Goal: Use online tool/utility: Utilize a website feature to perform a specific function

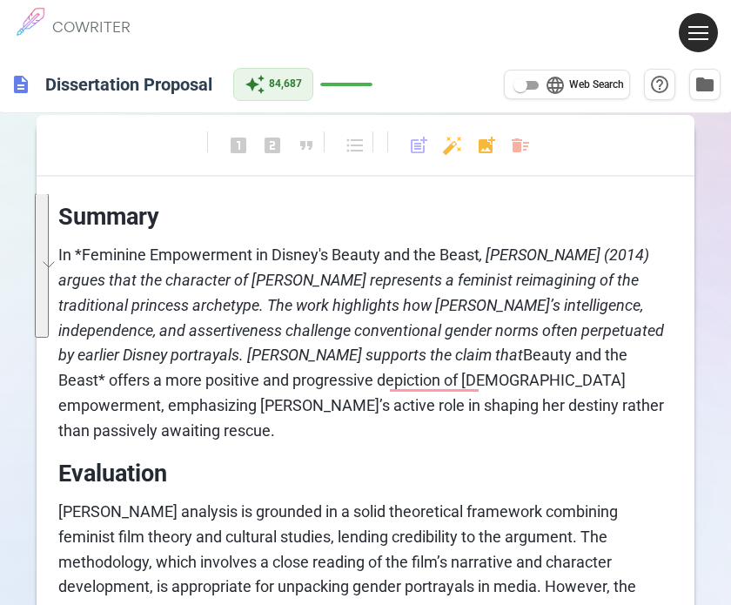
click at [515, 149] on body "1 COWRITER Products Writing Marketing Emails Images (soon) About Contact My Pro…" at bounding box center [365, 562] width 731 height 1125
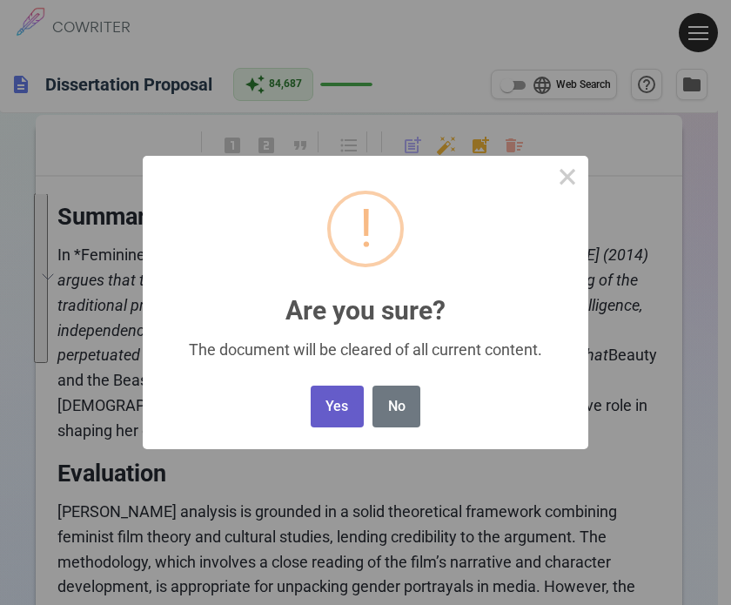
click at [343, 403] on button "Yes" at bounding box center [337, 406] width 53 height 43
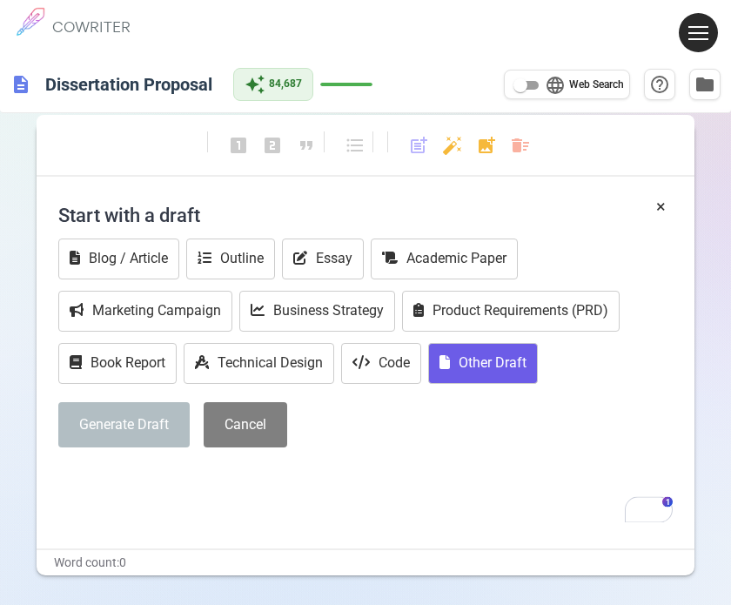
click at [459, 369] on button "Other Draft" at bounding box center [483, 363] width 110 height 41
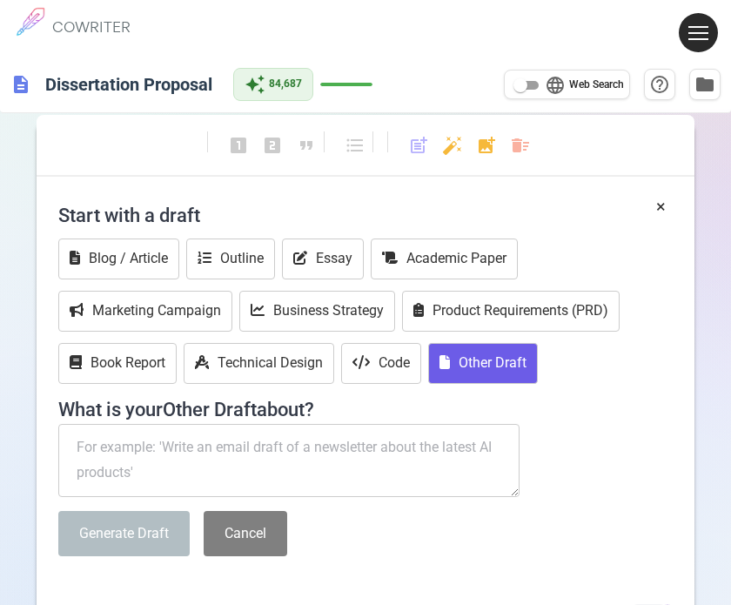
click at [164, 464] on textarea "To enrich screen reader interactions, please activate Accessibility in Grammarl…" at bounding box center [288, 460] width 461 height 73
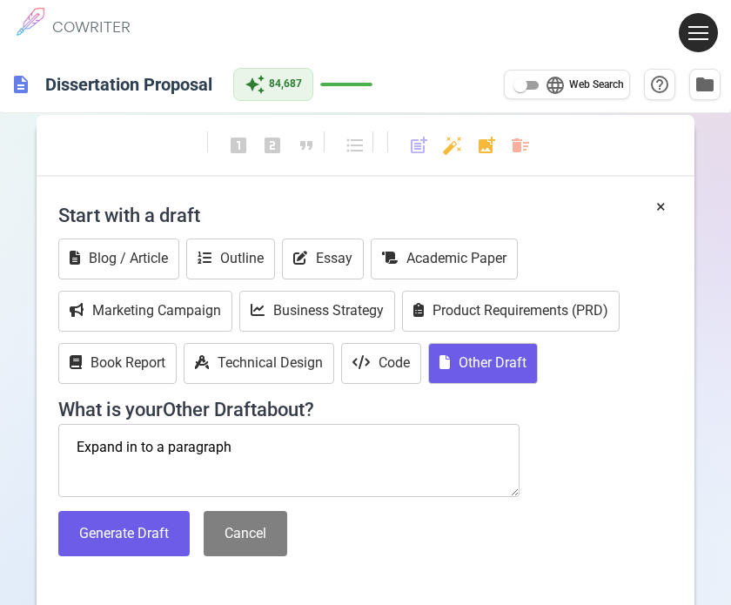
paste textarea ". University of Leeds (2017). [PERSON_NAME] Disney’s long journey from timid pr…"
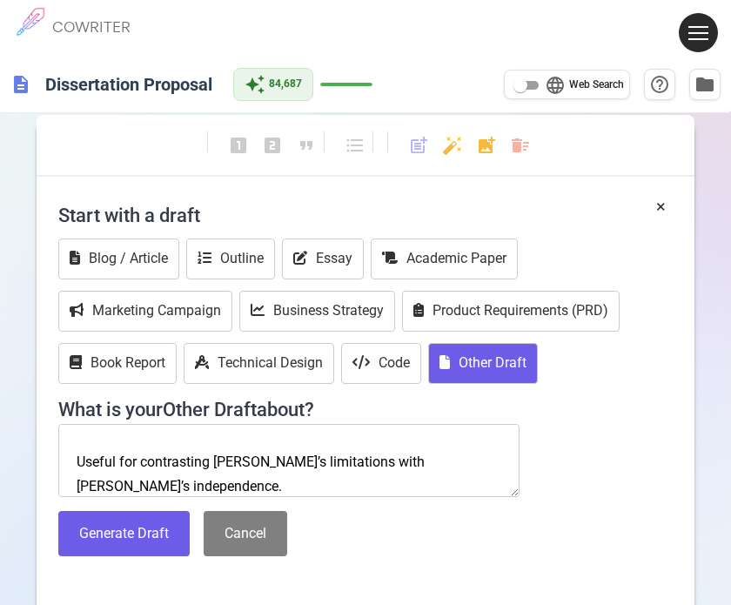
scroll to position [186, 0]
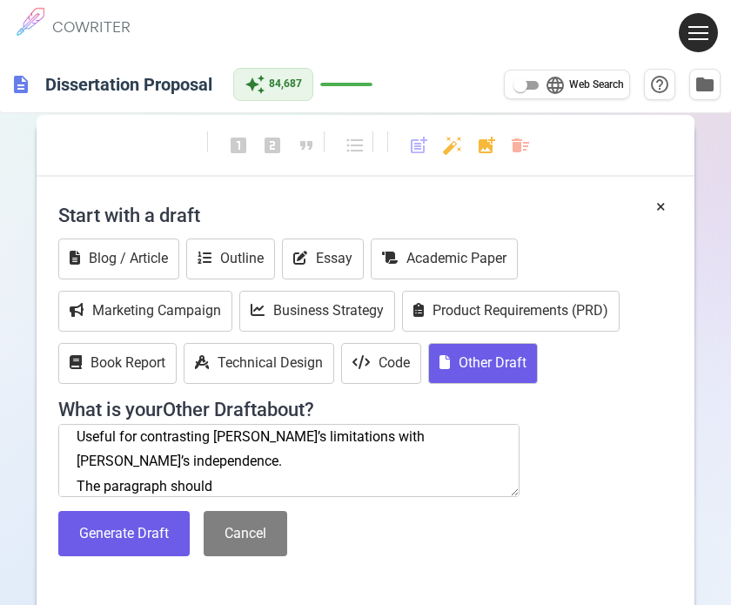
paste textarea "Summary – Outline the main argument, findings, or perspective of the source. Ev…"
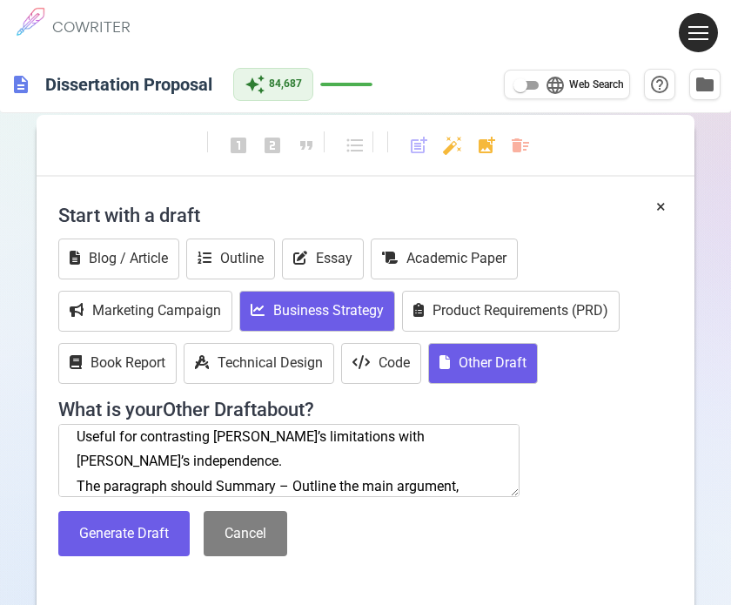
scroll to position [386, 0]
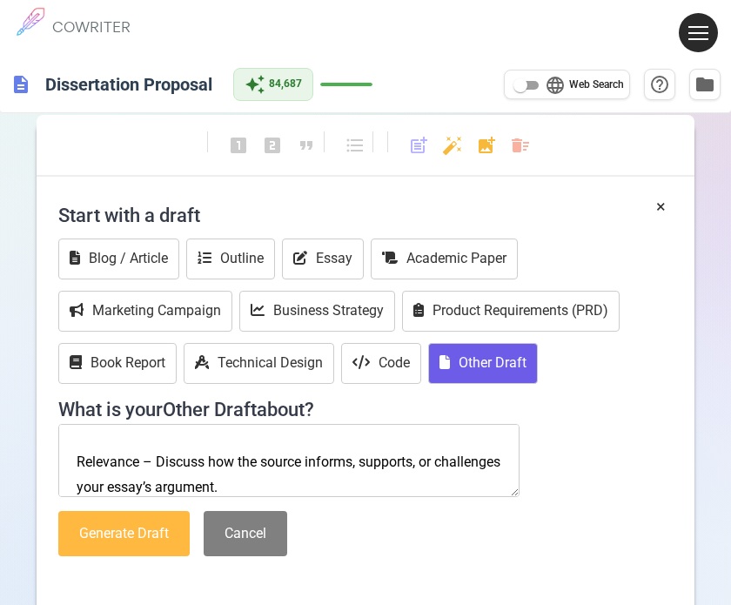
type textarea "Expand in to a paragraph . University of Leeds (2017). [PERSON_NAME] Disney’s l…"
click at [129, 535] on button "Generate Draft" at bounding box center [123, 534] width 131 height 46
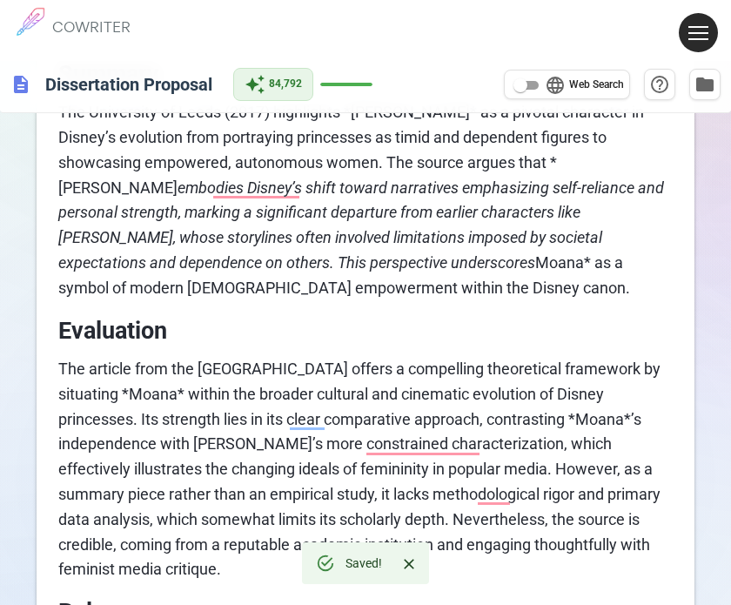
scroll to position [59, 0]
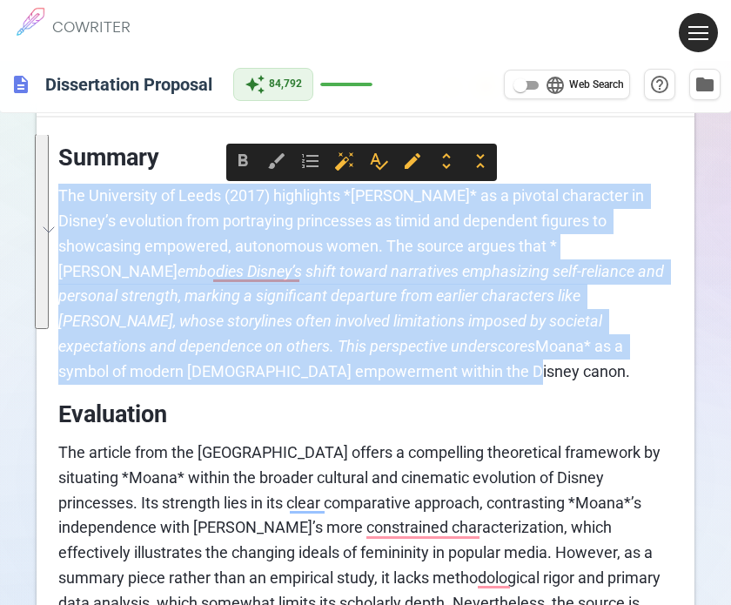
drag, startPoint x: 129, startPoint y: 371, endPoint x: 49, endPoint y: 200, distance: 189.1
click at [50, 195] on div "format_bold format_italic format_underlined looks_one looks_two looks_3 format_…" at bounding box center [365, 583] width 731 height 1066
copy p "The University of Leeds (2017) highlights *[PERSON_NAME]* as a pivotal characte…"
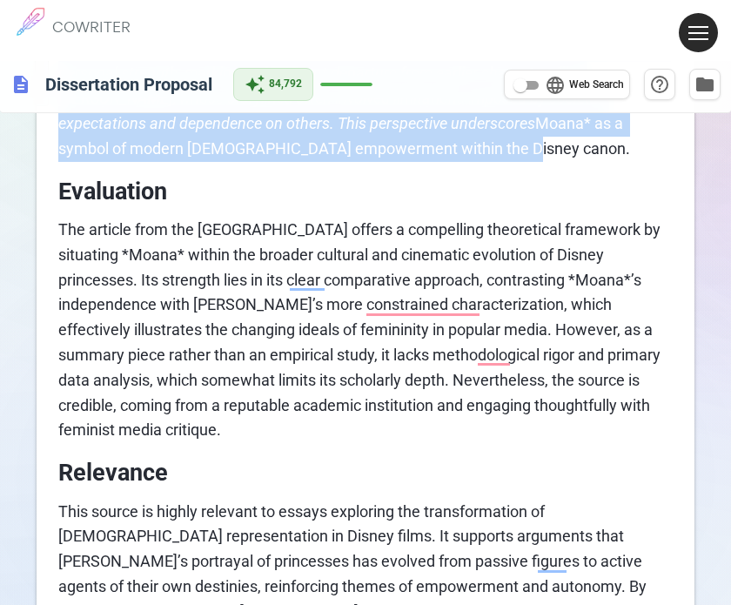
scroll to position [320, 0]
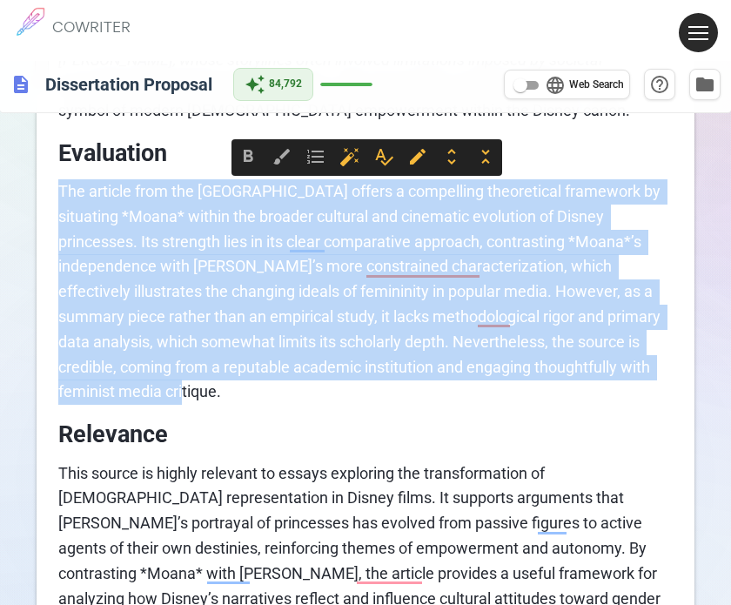
drag, startPoint x: 170, startPoint y: 399, endPoint x: 56, endPoint y: 197, distance: 232.2
click at [56, 197] on div "Summary The University of Leeds (2017) highlights *[PERSON_NAME]* as a pivotal …" at bounding box center [366, 296] width 658 height 844
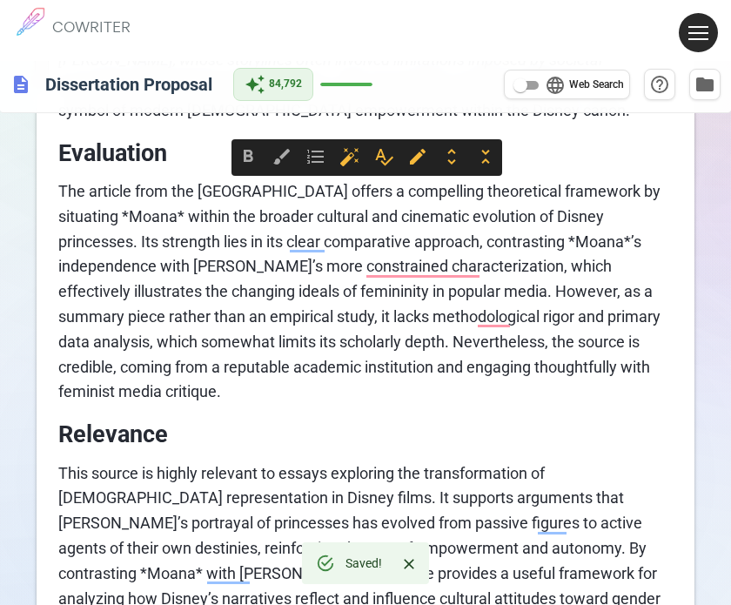
click at [226, 461] on p "This source is highly relevant to essays exploring the transformation of [DEMOG…" at bounding box center [365, 561] width 614 height 200
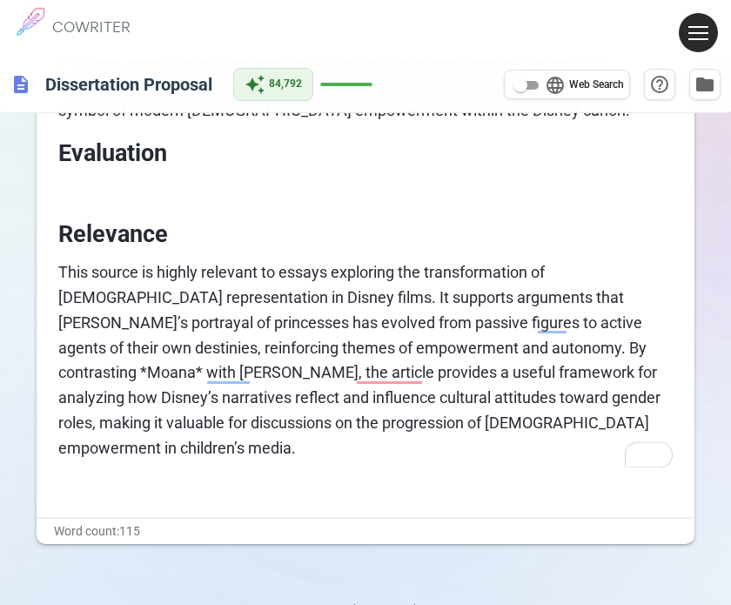
click at [117, 204] on div "Summary The University of Leeds (2017) highlights *[PERSON_NAME]* as a pivotal …" at bounding box center [365, 183] width 614 height 619
click at [120, 189] on p "﻿" at bounding box center [365, 191] width 614 height 25
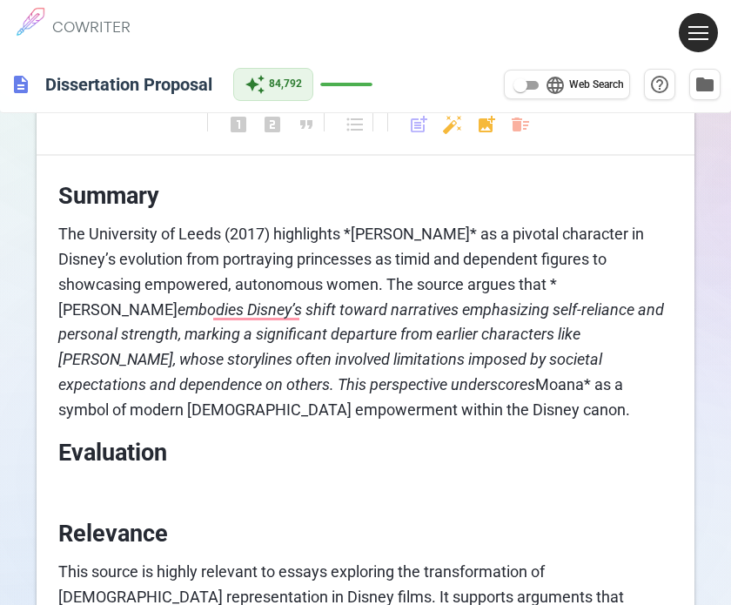
scroll to position [0, 0]
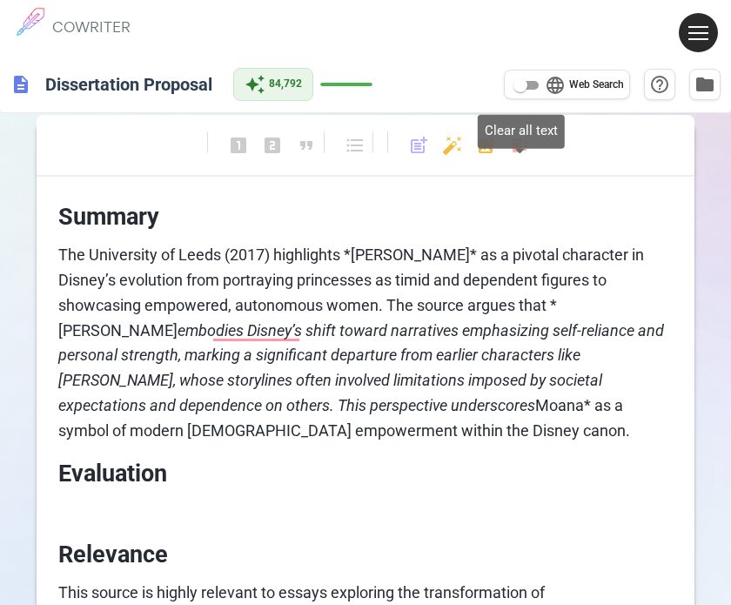
click at [522, 149] on body "1 COWRITER Products Writing Marketing Emails Images (soon) About Contact My Pro…" at bounding box center [365, 487] width 731 height 974
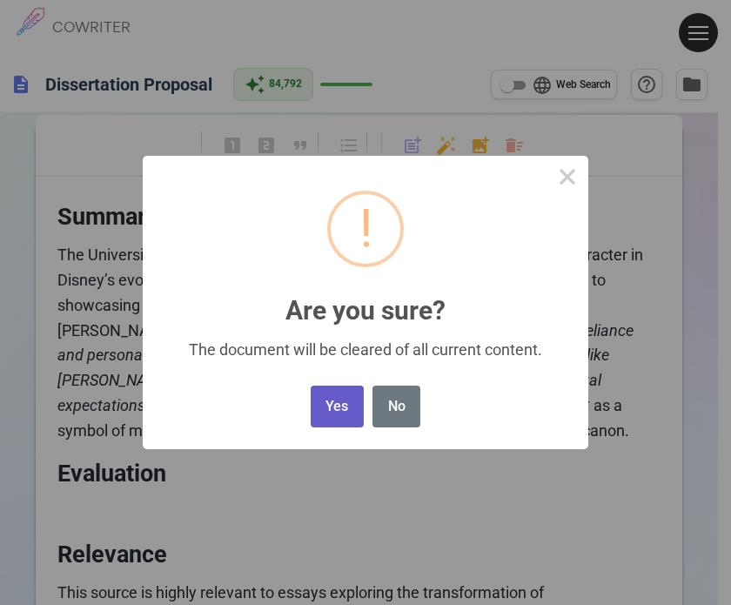
click at [328, 412] on button "Yes" at bounding box center [337, 406] width 53 height 43
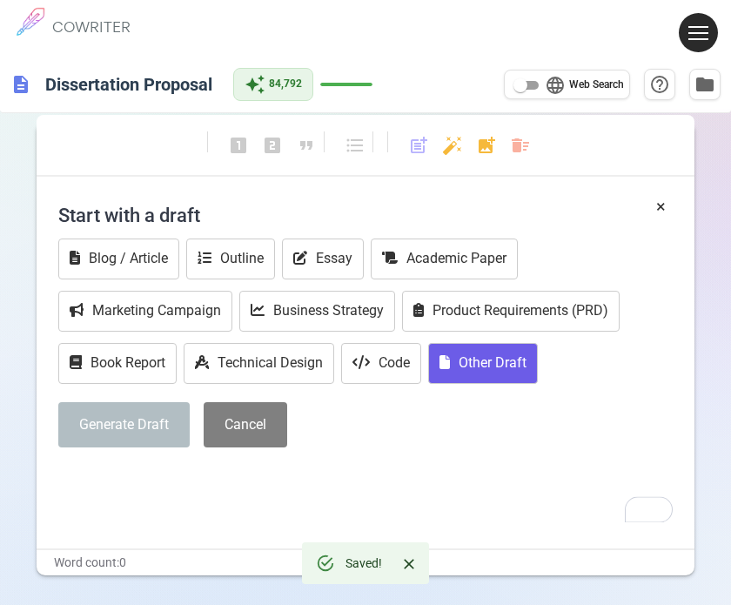
click at [467, 356] on button "Other Draft" at bounding box center [483, 363] width 110 height 41
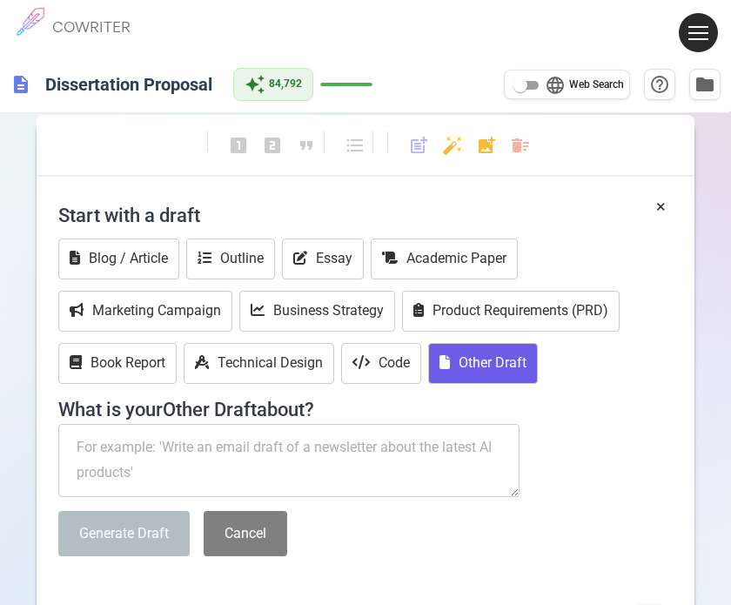
click at [124, 443] on textarea "To enrich screen reader interactions, please activate Accessibility in Grammarl…" at bounding box center [288, 460] width 461 height 73
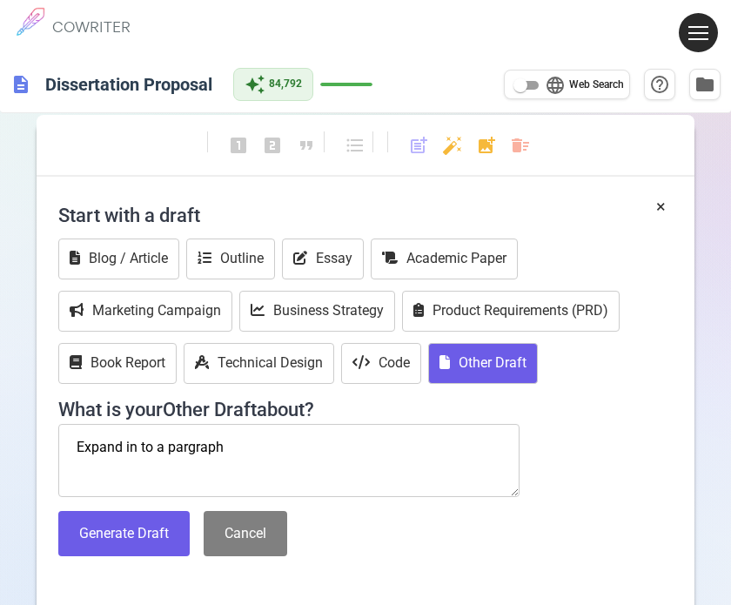
paste textarea "[GEOGRAPHIC_DATA] (2017). [PERSON_NAME] Disney’s long journey from timid prince…"
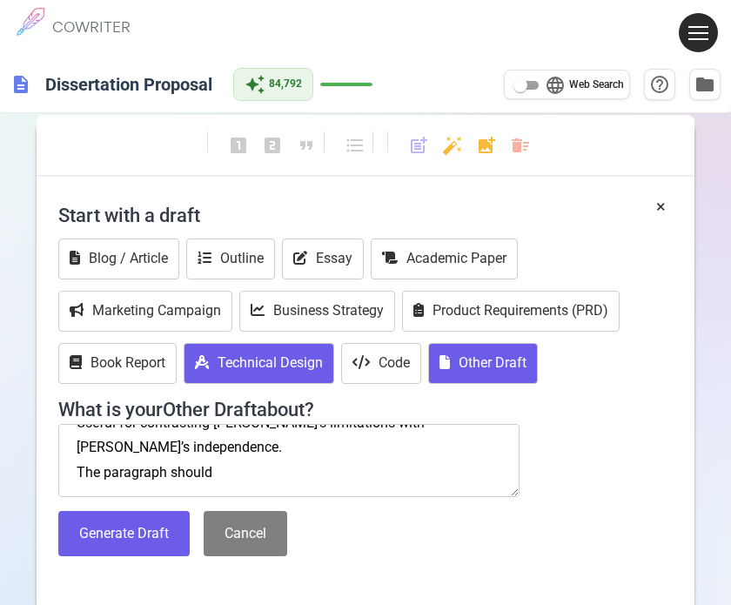
scroll to position [174, 0]
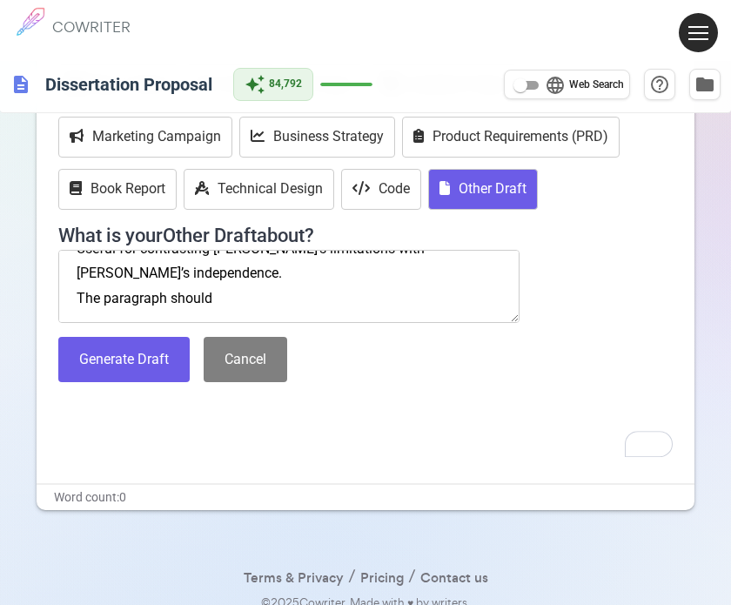
paste textarea "Summary – Outline the main argument, findings, or perspective of the source. Ev…"
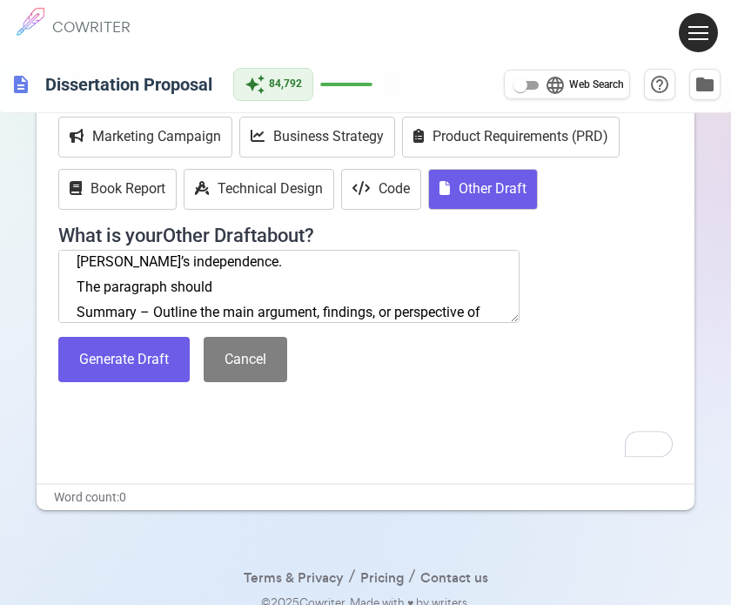
scroll to position [411, 0]
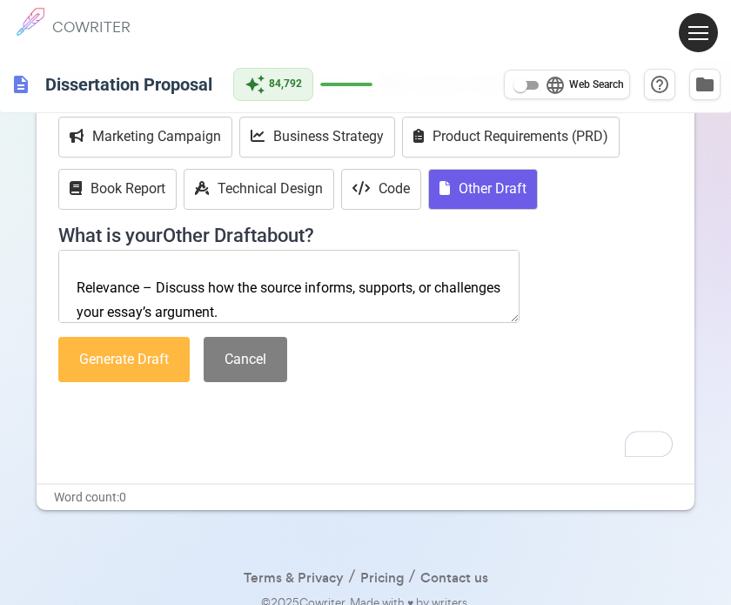
type textarea "Expand in to a pargraph [GEOGRAPHIC_DATA] (2017). [PERSON_NAME] Disney’s long j…"
click at [116, 359] on button "Generate Draft" at bounding box center [123, 360] width 131 height 46
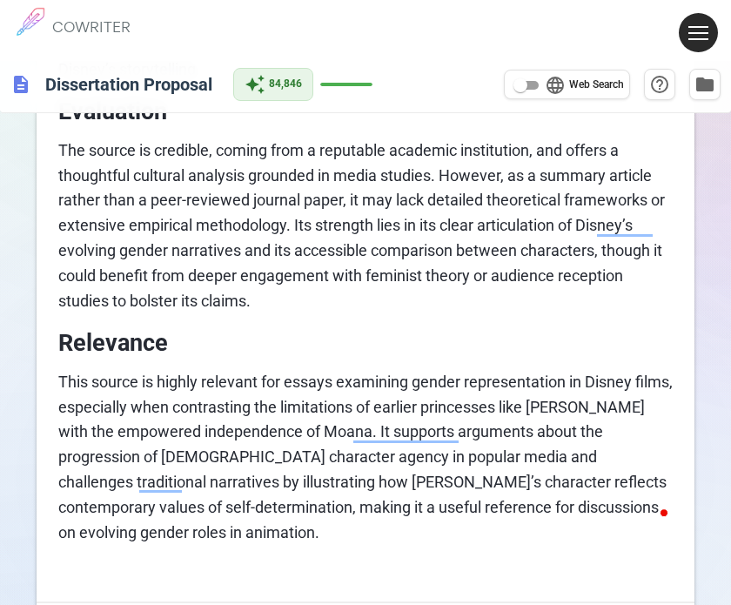
scroll to position [299, 0]
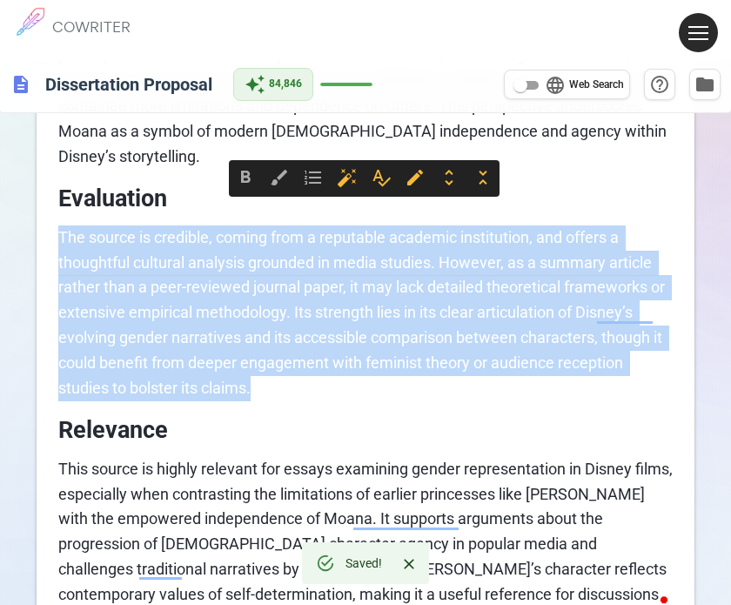
drag, startPoint x: 256, startPoint y: 368, endPoint x: 52, endPoint y: 199, distance: 264.4
click at [52, 199] on div "Summary The University of Leeds (2017) article argues that *[PERSON_NAME]* repr…" at bounding box center [366, 291] width 658 height 793
copy span "The source is credible, coming from a reputable academic institution, and offer…"
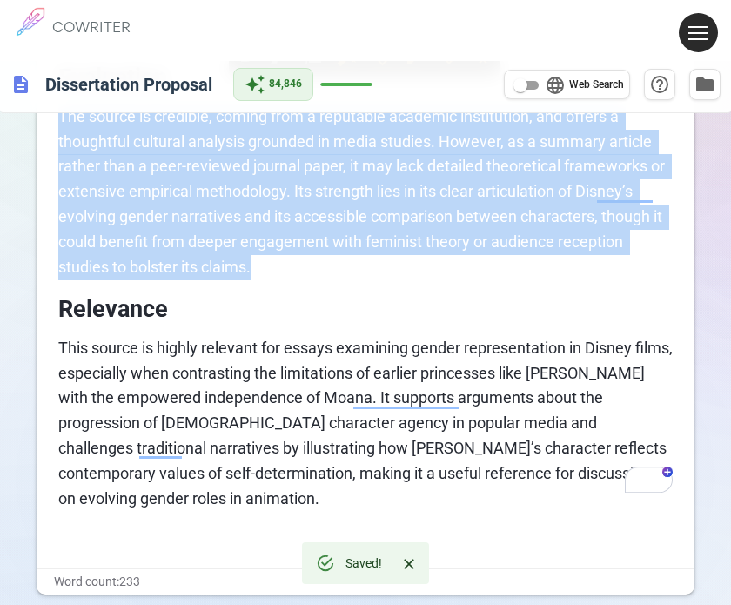
scroll to position [469, 0]
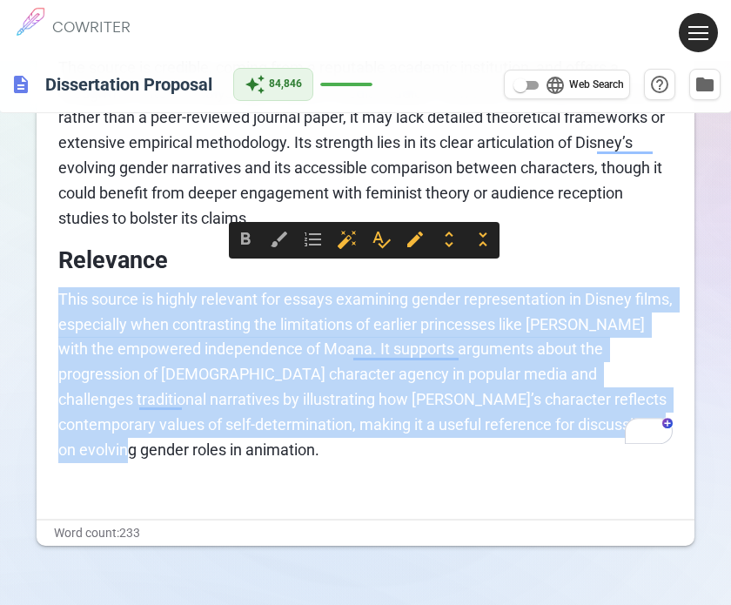
drag, startPoint x: 635, startPoint y: 399, endPoint x: 40, endPoint y: 281, distance: 606.6
click at [40, 281] on div "Summary The University of Leeds (2017) article argues that *[PERSON_NAME]* repr…" at bounding box center [366, 121] width 658 height 793
copy span "This source is highly relevant for essays examining gender representation in Di…"
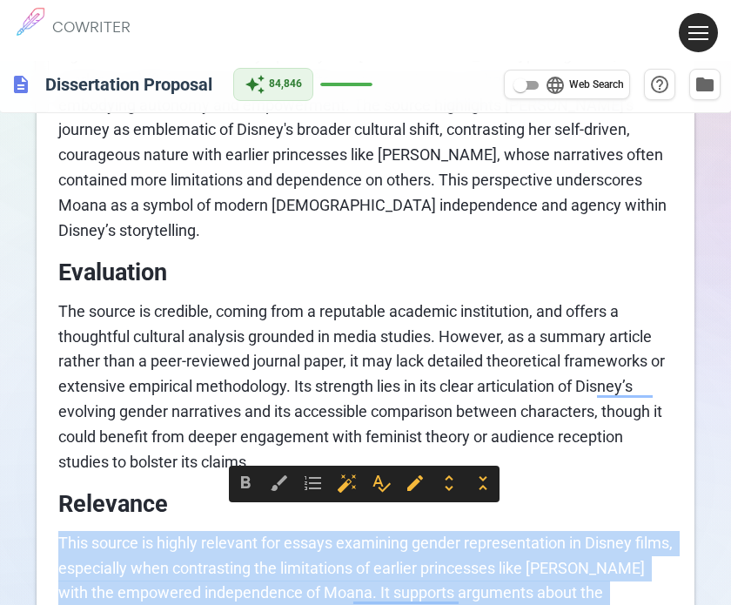
scroll to position [0, 0]
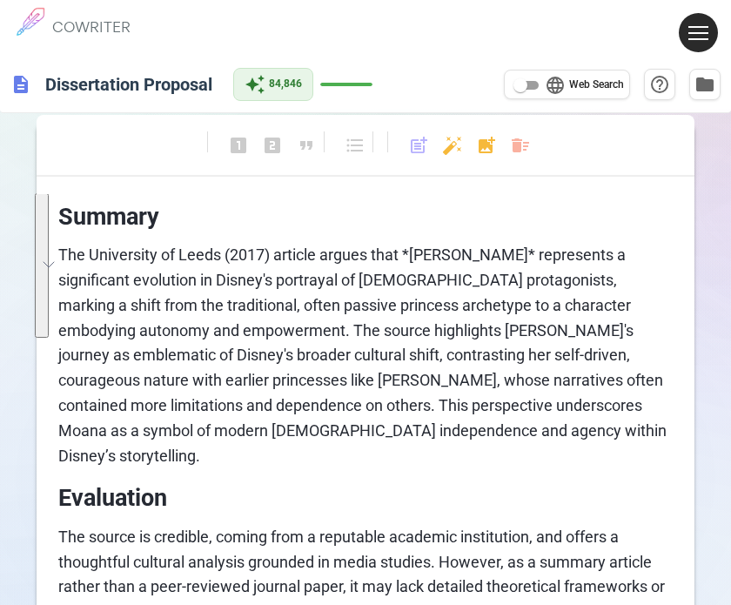
click at [530, 152] on div "format_bold format_italic format_underlined looks_one looks_two looks_3 format_…" at bounding box center [366, 153] width 658 height 46
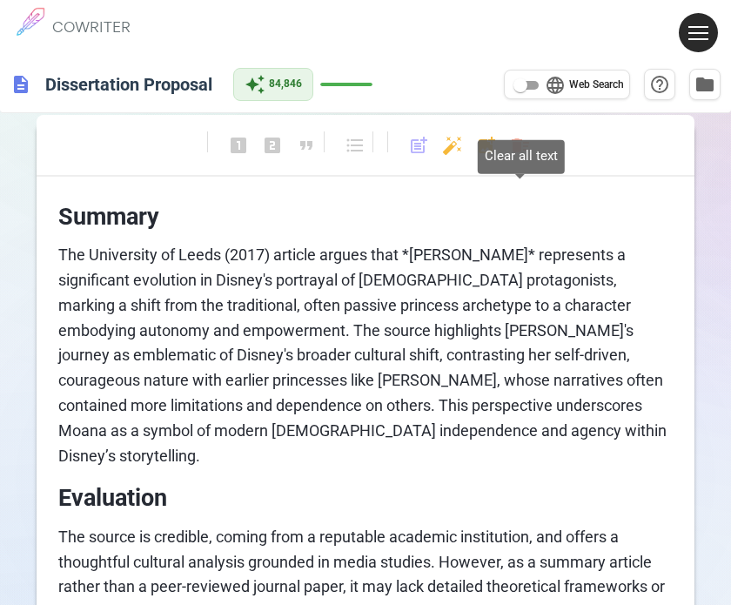
click at [521, 146] on body "1 COWRITER Products Writing Marketing Emails Images (soon) About Contact My Pro…" at bounding box center [365, 562] width 731 height 1125
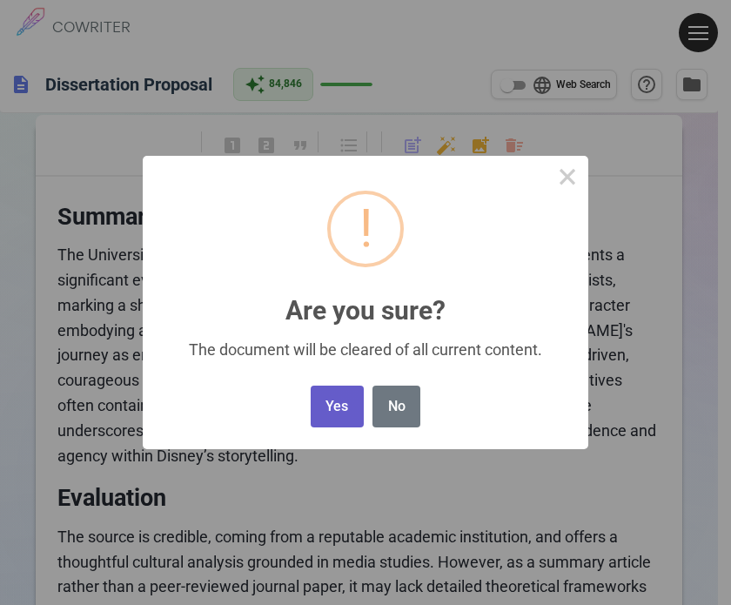
click at [319, 406] on button "Yes" at bounding box center [337, 406] width 53 height 43
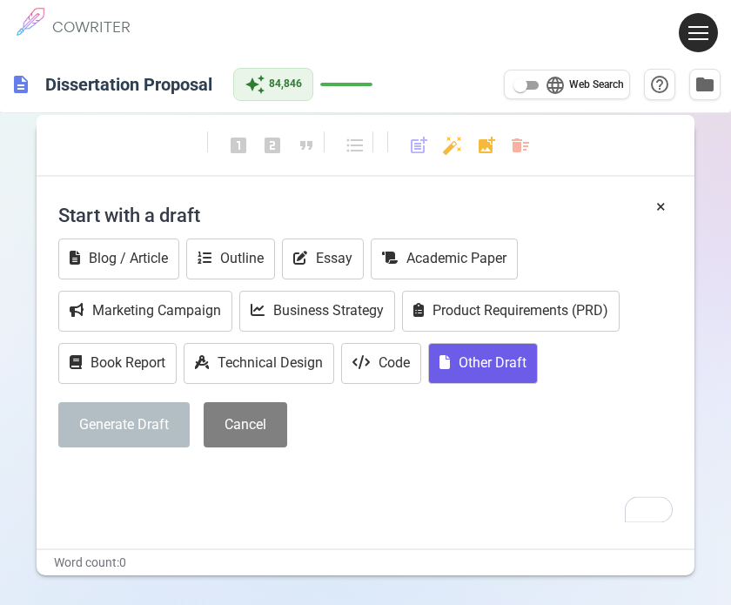
click at [495, 361] on button "Other Draft" at bounding box center [483, 363] width 110 height 41
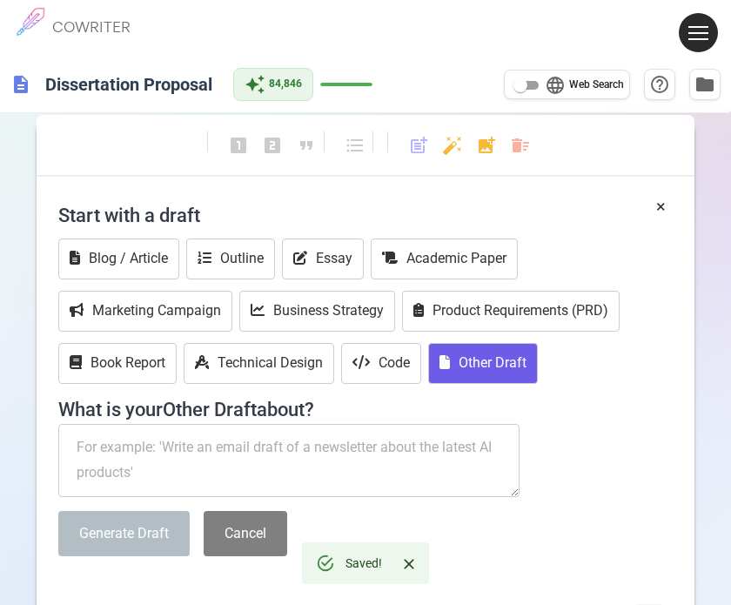
click at [226, 440] on textarea "To enrich screen reader interactions, please activate Accessibility in Grammarl…" at bounding box center [288, 460] width 461 height 73
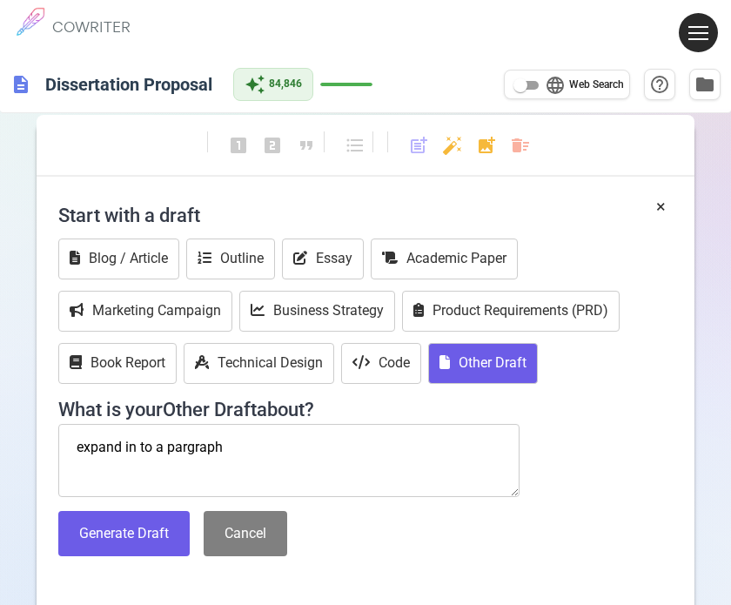
click at [218, 459] on textarea "expand in to a pargraph" at bounding box center [288, 460] width 461 height 73
paste textarea "[PERSON_NAME] [PERSON_NAME] (2018) [PERSON_NAME] and [PERSON_NAME]: Embedded Co…"
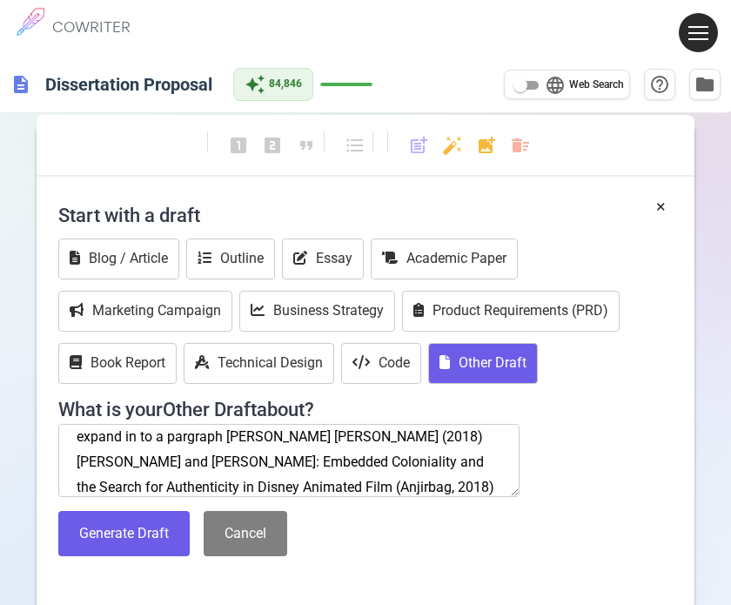
scroll to position [36, 0]
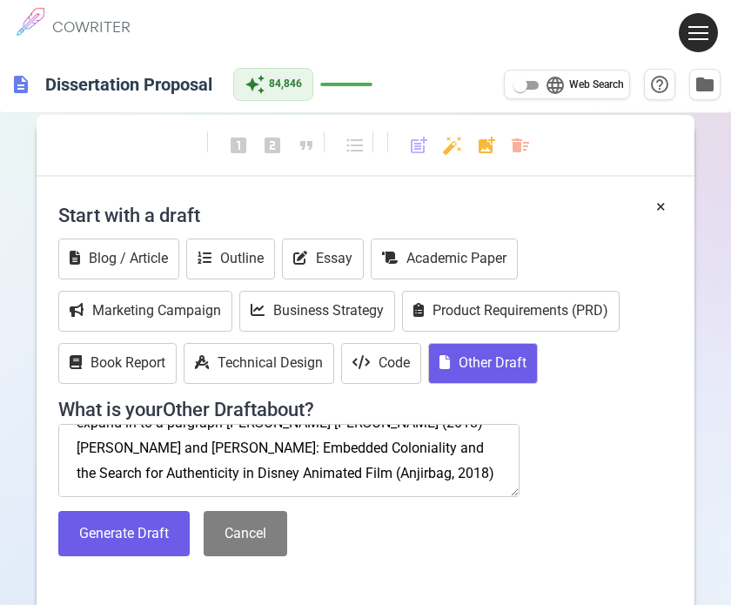
paste textarea "Critiques how Moana commodifies and simplifies Polynesian culture despite effor…"
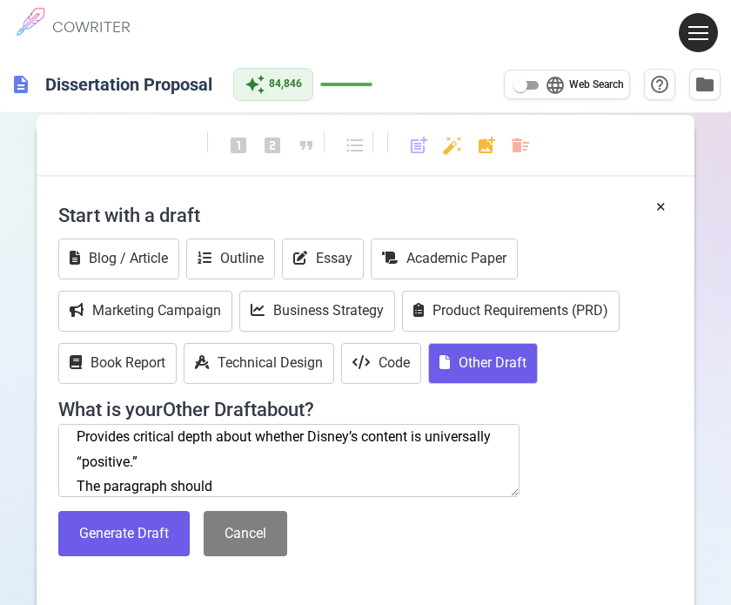
scroll to position [186, 0]
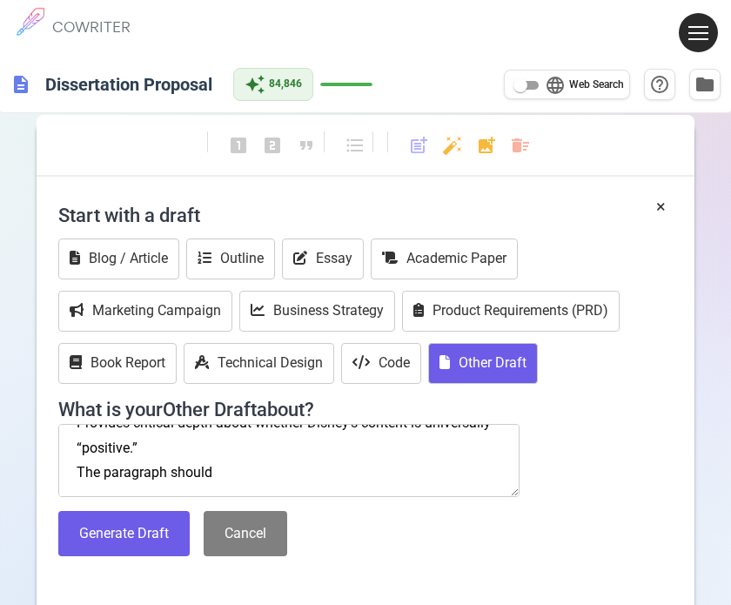
paste textarea "Summary – Outline the main argument, findings, or perspective of the source. Ev…"
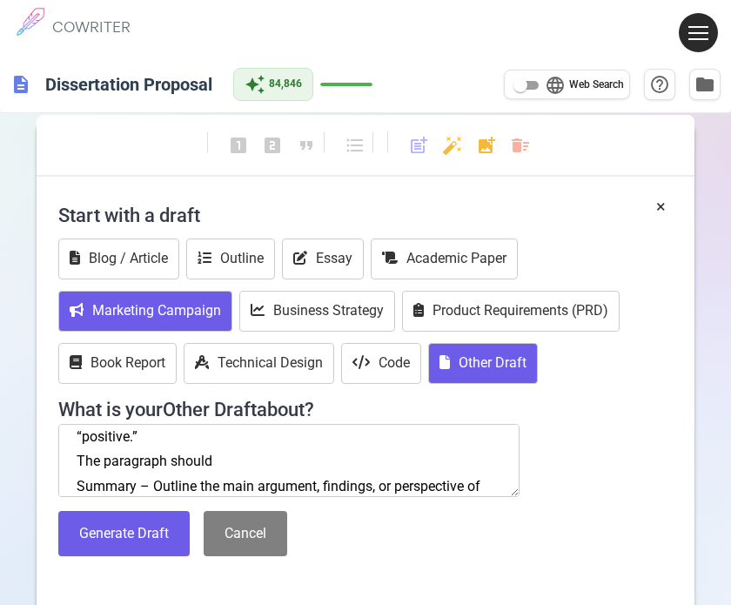
scroll to position [386, 0]
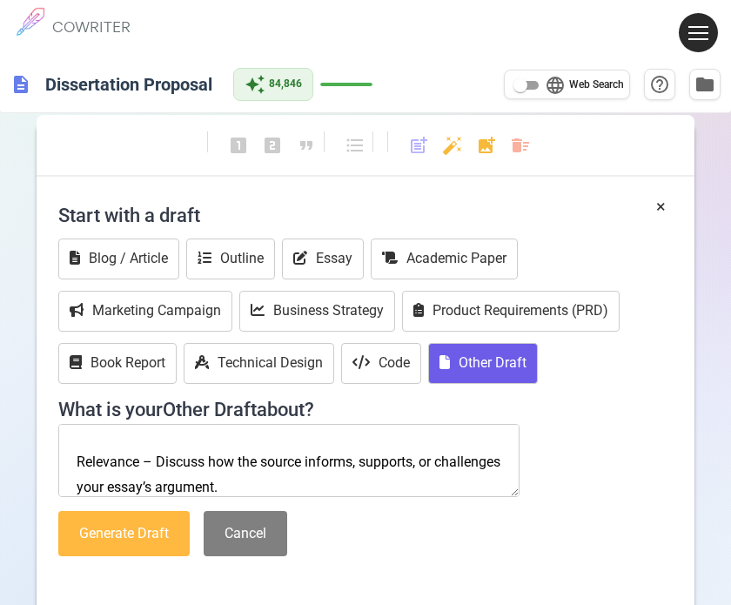
type textarea "expand in to a pargraph [PERSON_NAME] [PERSON_NAME] (2018) [PERSON_NAME] and [P…"
click at [130, 518] on button "Generate Draft" at bounding box center [123, 534] width 131 height 46
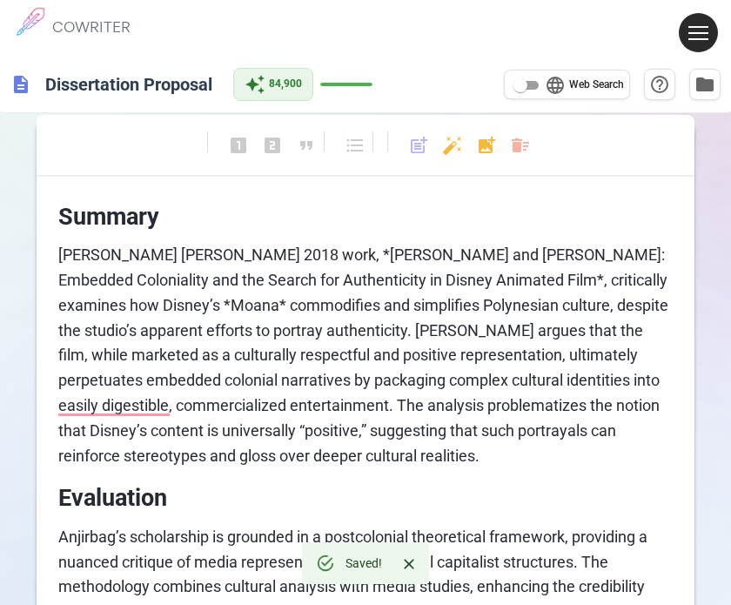
drag, startPoint x: 459, startPoint y: 463, endPoint x: 265, endPoint y: 408, distance: 201.6
drag, startPoint x: 265, startPoint y: 408, endPoint x: 411, endPoint y: 488, distance: 166.6
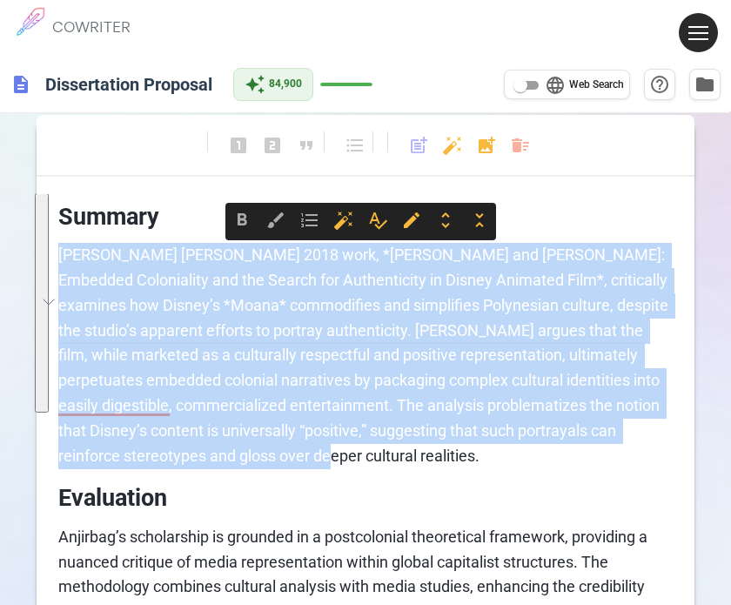
drag, startPoint x: 431, startPoint y: 459, endPoint x: 60, endPoint y: 264, distance: 419.8
click at [60, 264] on p "[PERSON_NAME] [PERSON_NAME] 2018 work, *[PERSON_NAME] and [PERSON_NAME]: Embedd…" at bounding box center [365, 355] width 614 height 225
copy span "[PERSON_NAME] [PERSON_NAME] 2018 work, *[PERSON_NAME] and [PERSON_NAME]: Embedd…"
click at [400, 407] on span "[PERSON_NAME] [PERSON_NAME] 2018 work, *[PERSON_NAME] and [PERSON_NAME]: Embedd…" at bounding box center [364, 354] width 613 height 218
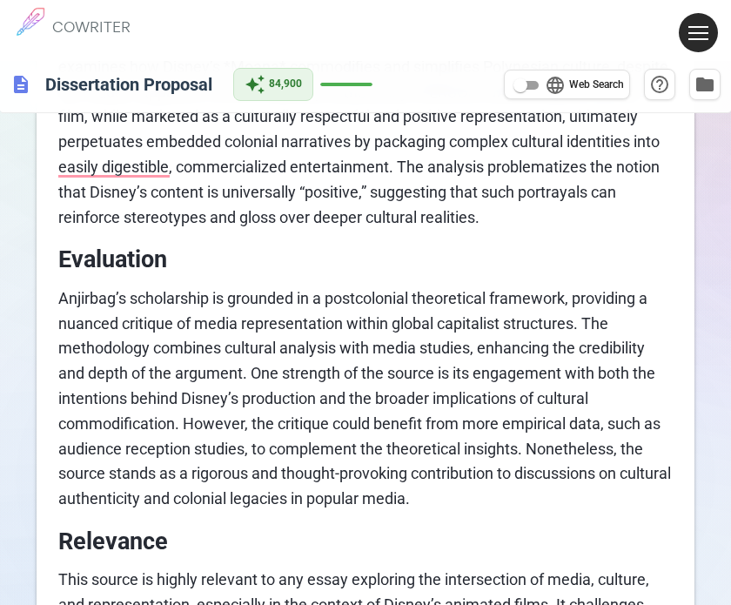
scroll to position [261, 0]
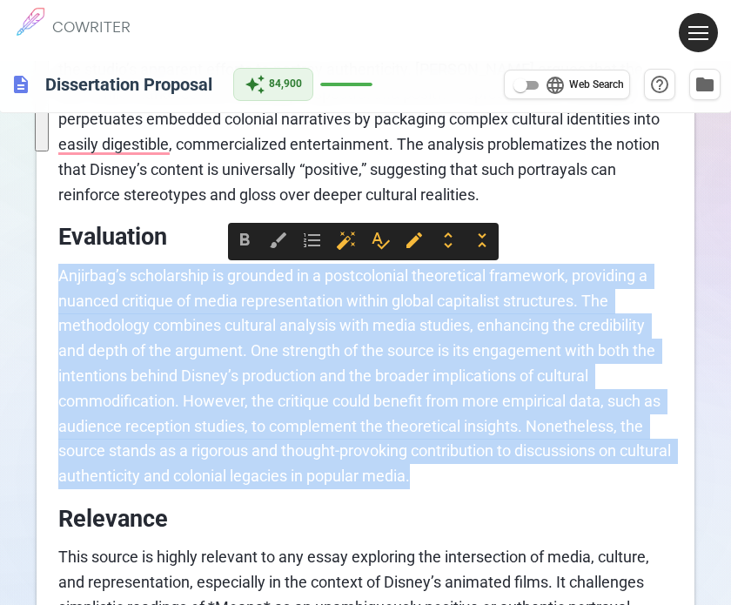
drag, startPoint x: 482, startPoint y: 483, endPoint x: 57, endPoint y: 270, distance: 475.7
click at [57, 270] on div "Summary [PERSON_NAME] [PERSON_NAME] 2018 work, *Mulan and Moana: Embedded Colon…" at bounding box center [366, 379] width 658 height 893
copy span "Anjirbag’s scholarship is grounded in a postcolonial theoretical framework, pro…"
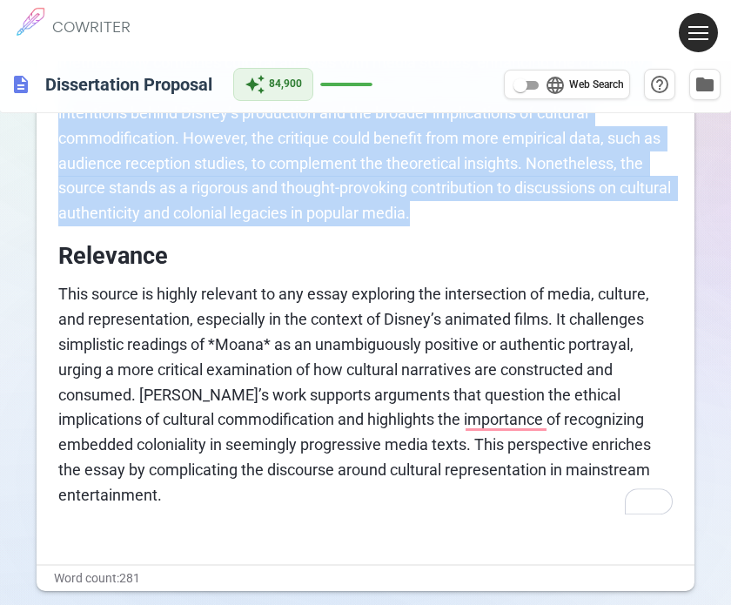
scroll to position [594, 0]
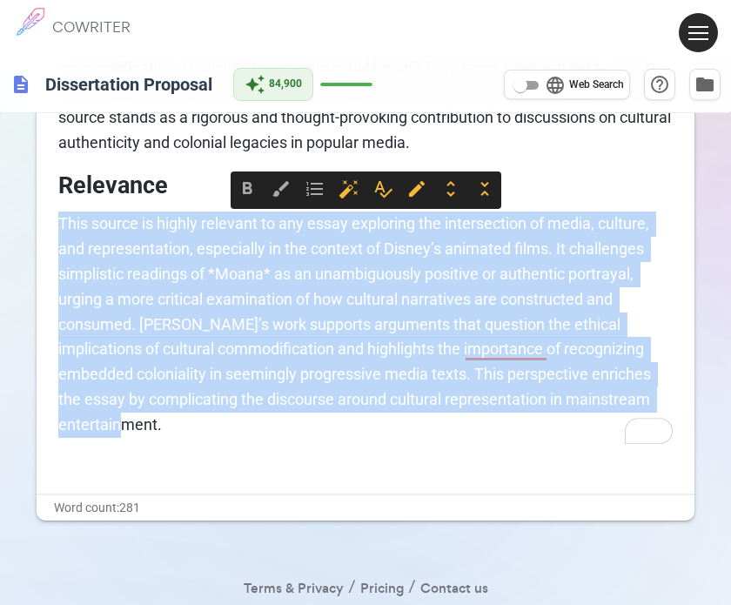
drag, startPoint x: 670, startPoint y: 397, endPoint x: 53, endPoint y: 210, distance: 644.2
click at [53, 210] on div "Summary [PERSON_NAME] [PERSON_NAME] 2018 work, *Mulan and Moana: Embedded Colon…" at bounding box center [366, 46] width 658 height 893
copy span "This source is highly relevant to any essay exploring the intersection of media…"
